Goal: Find specific page/section: Find specific page/section

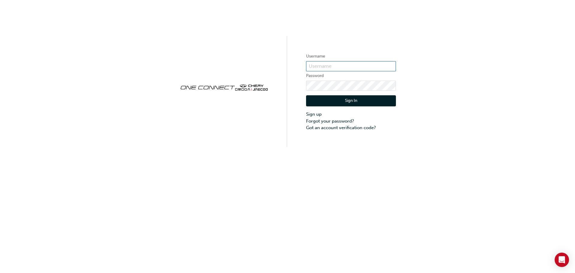
type input "CHAU1741"
click at [319, 101] on button "Sign In" at bounding box center [351, 100] width 90 height 11
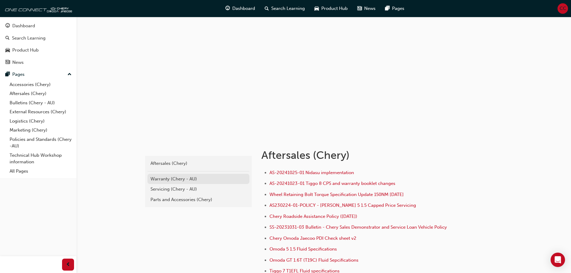
click at [183, 176] on div "Warranty (Chery - AU)" at bounding box center [198, 179] width 96 height 7
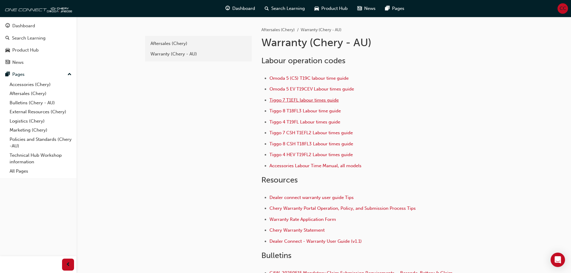
click at [290, 101] on span "Tiggo 7 T1EFL labour times guide" at bounding box center [303, 99] width 69 height 5
